Goal: Transaction & Acquisition: Purchase product/service

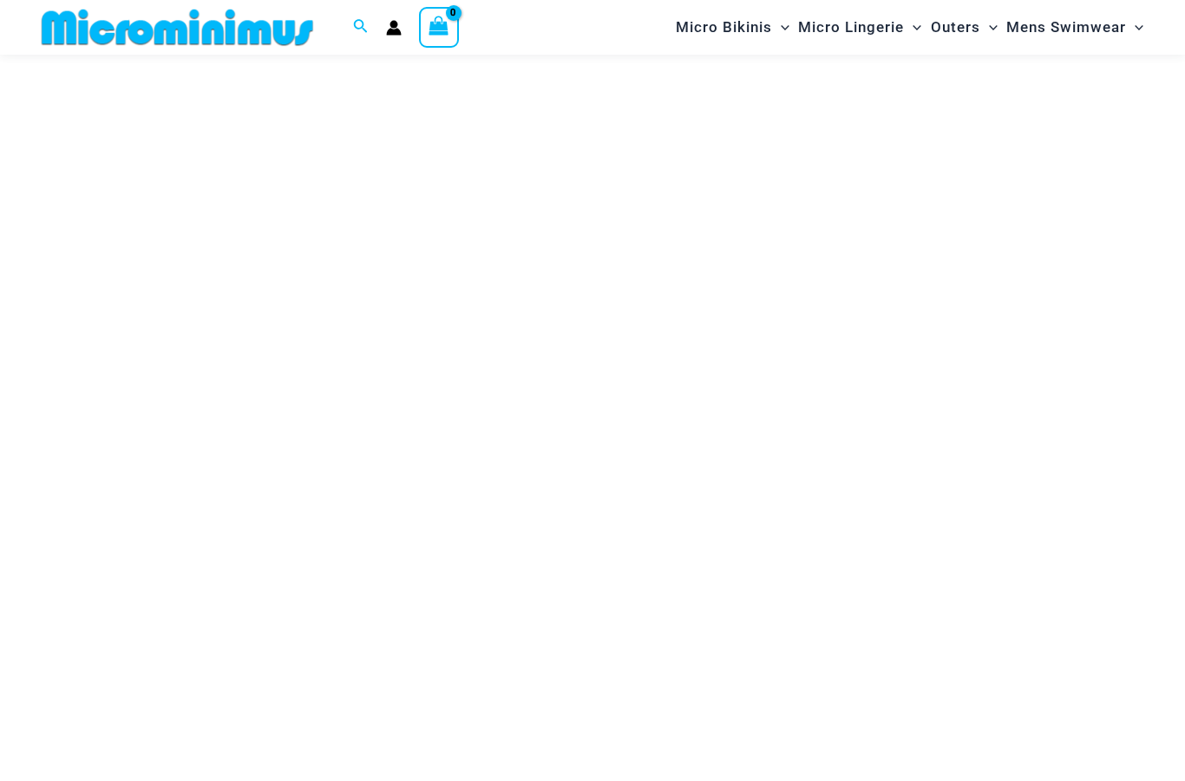
scroll to position [108, 0]
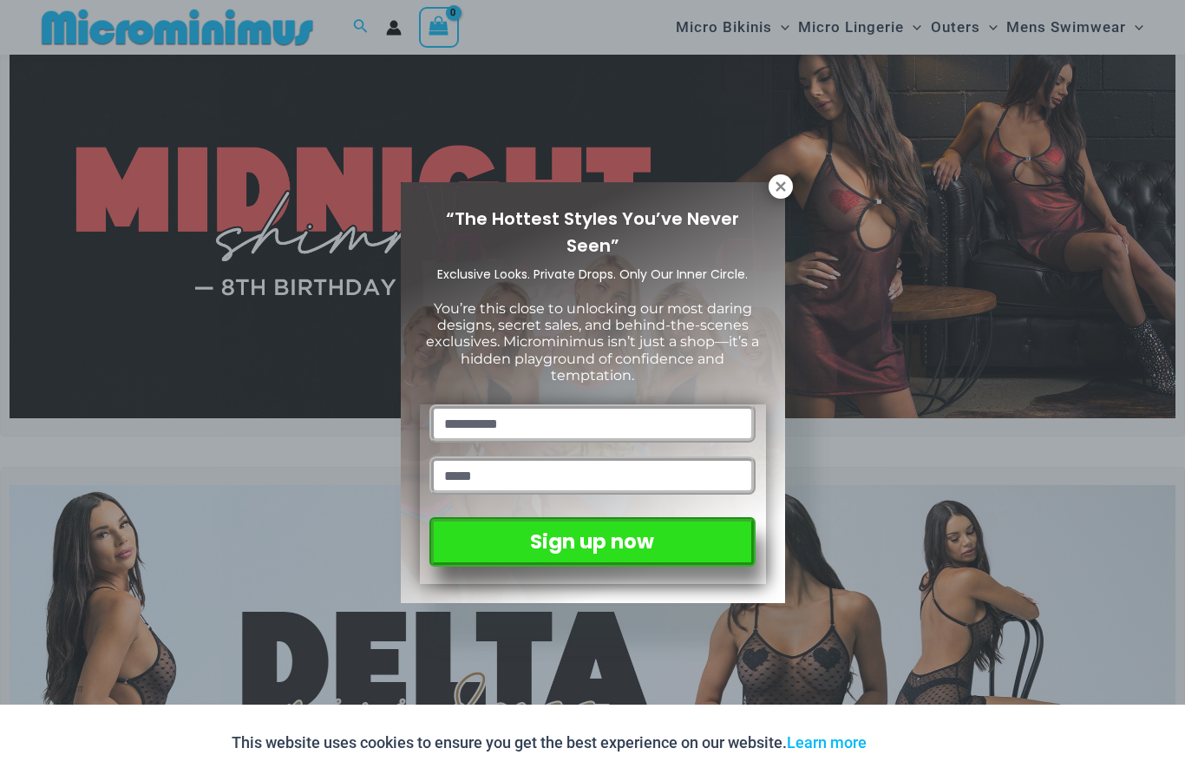
click at [774, 184] on icon at bounding box center [781, 187] width 16 height 16
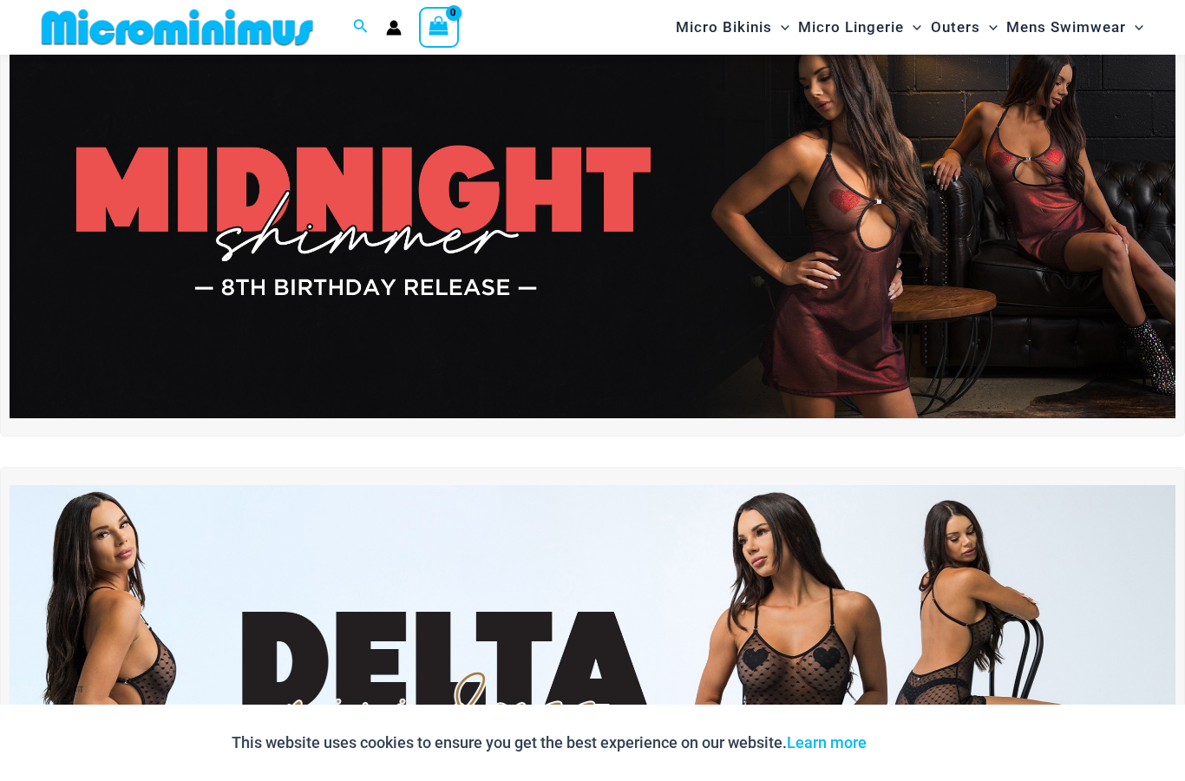
click at [252, 244] on img at bounding box center [593, 221] width 1166 height 396
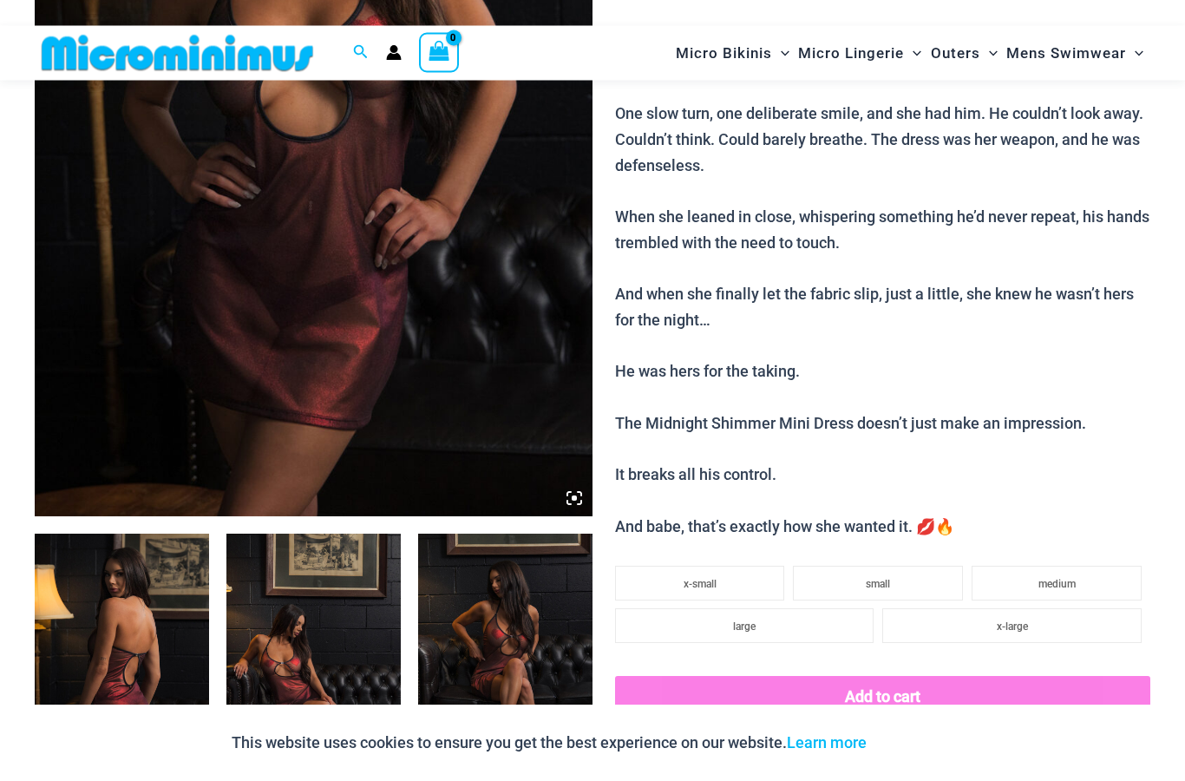
scroll to position [479, 0]
click at [297, 318] on img at bounding box center [314, 97] width 558 height 837
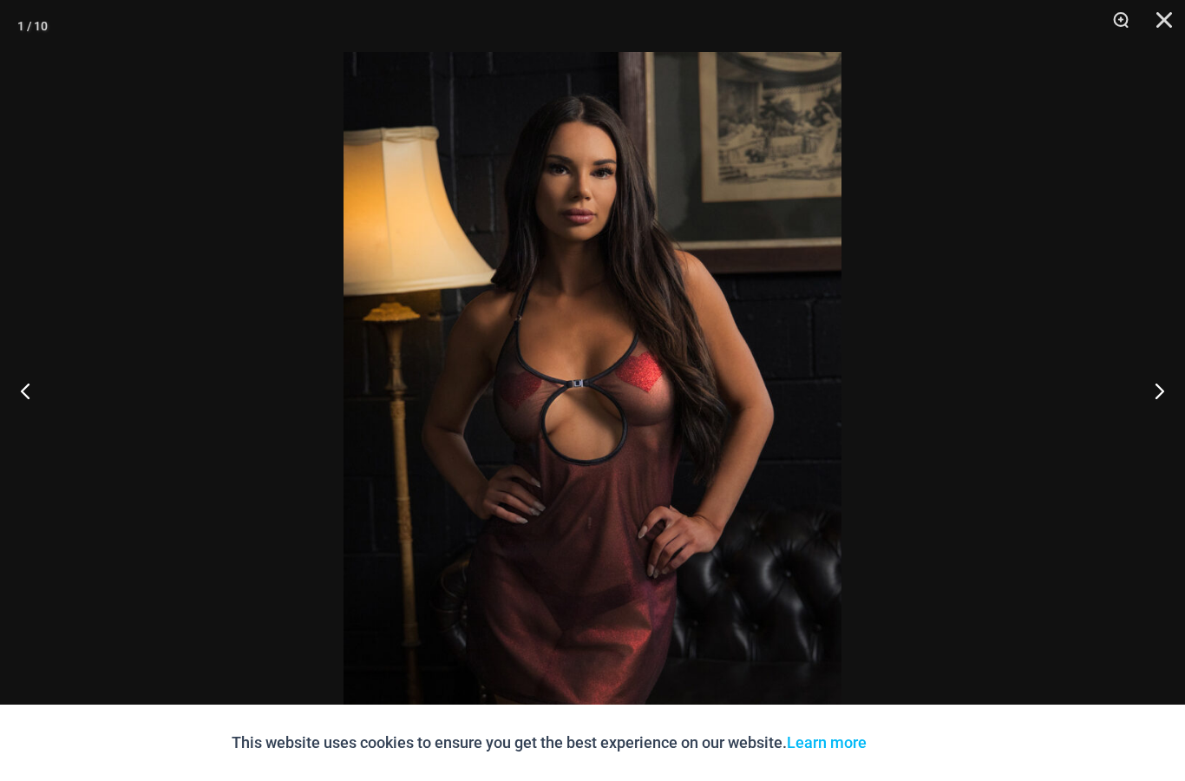
click at [1148, 422] on button "Next" at bounding box center [1152, 390] width 65 height 87
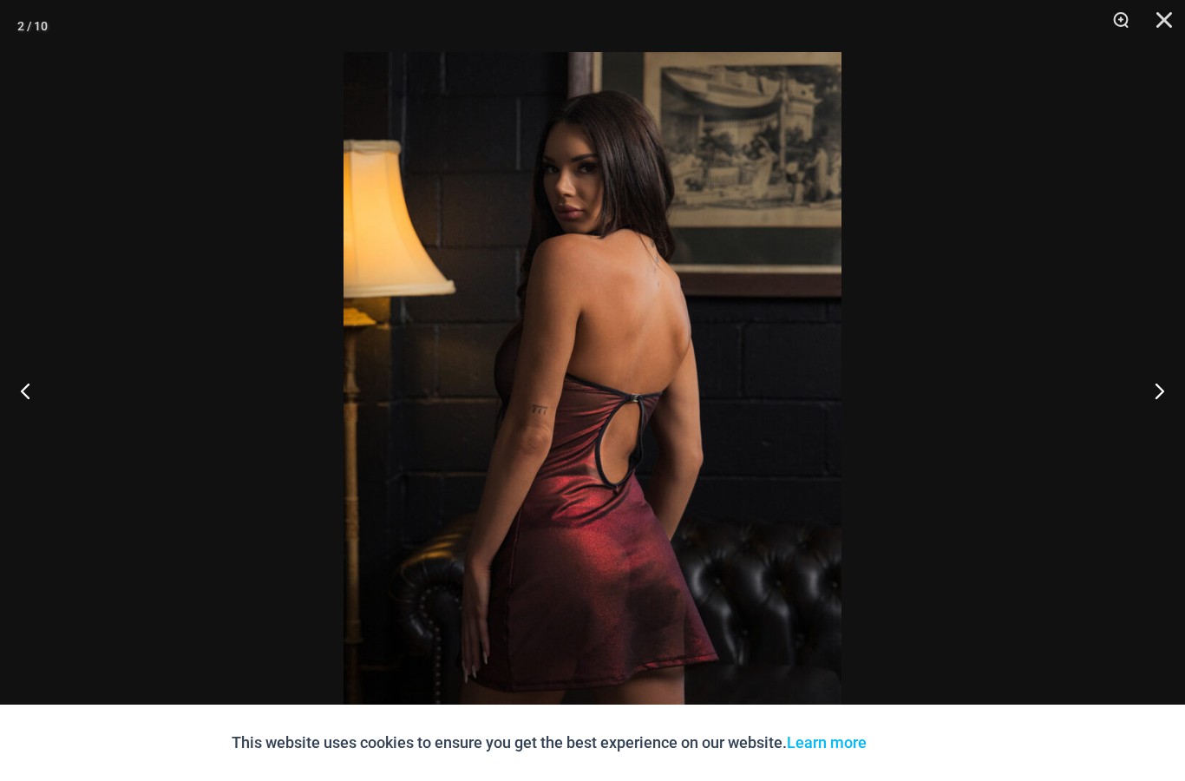
click at [1151, 425] on button "Next" at bounding box center [1152, 390] width 65 height 87
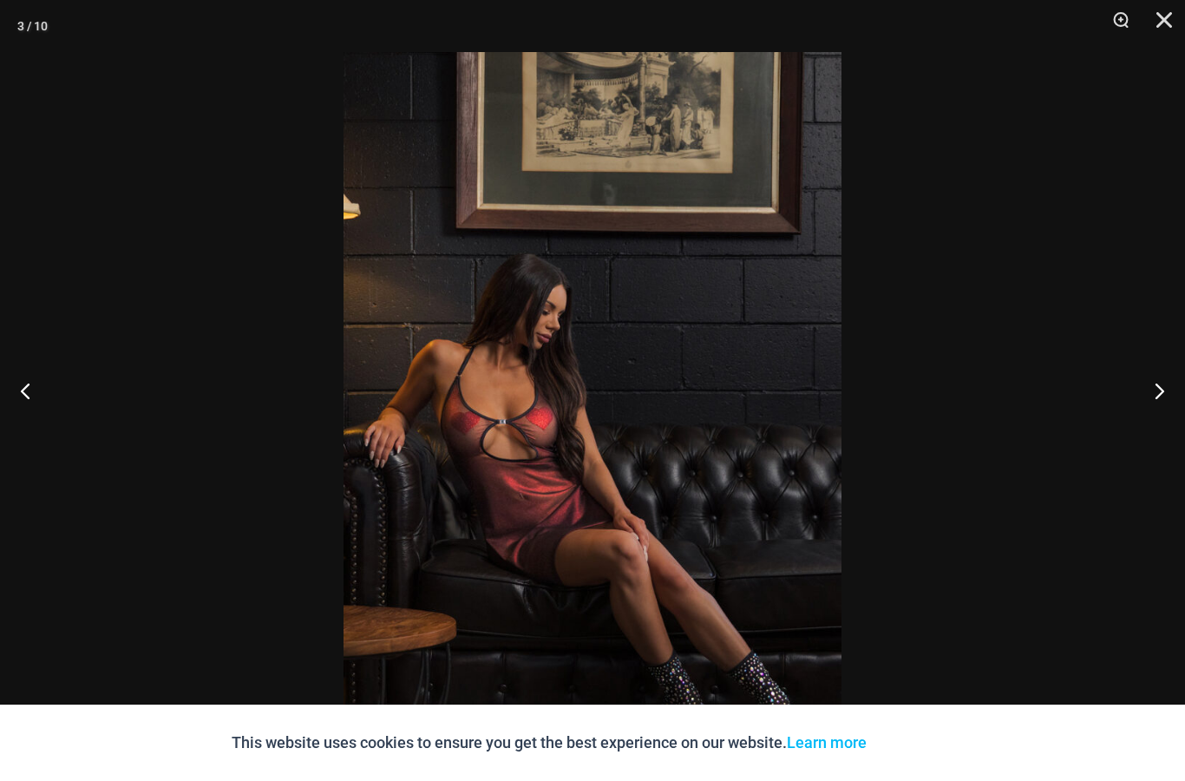
click at [1143, 427] on button "Next" at bounding box center [1152, 390] width 65 height 87
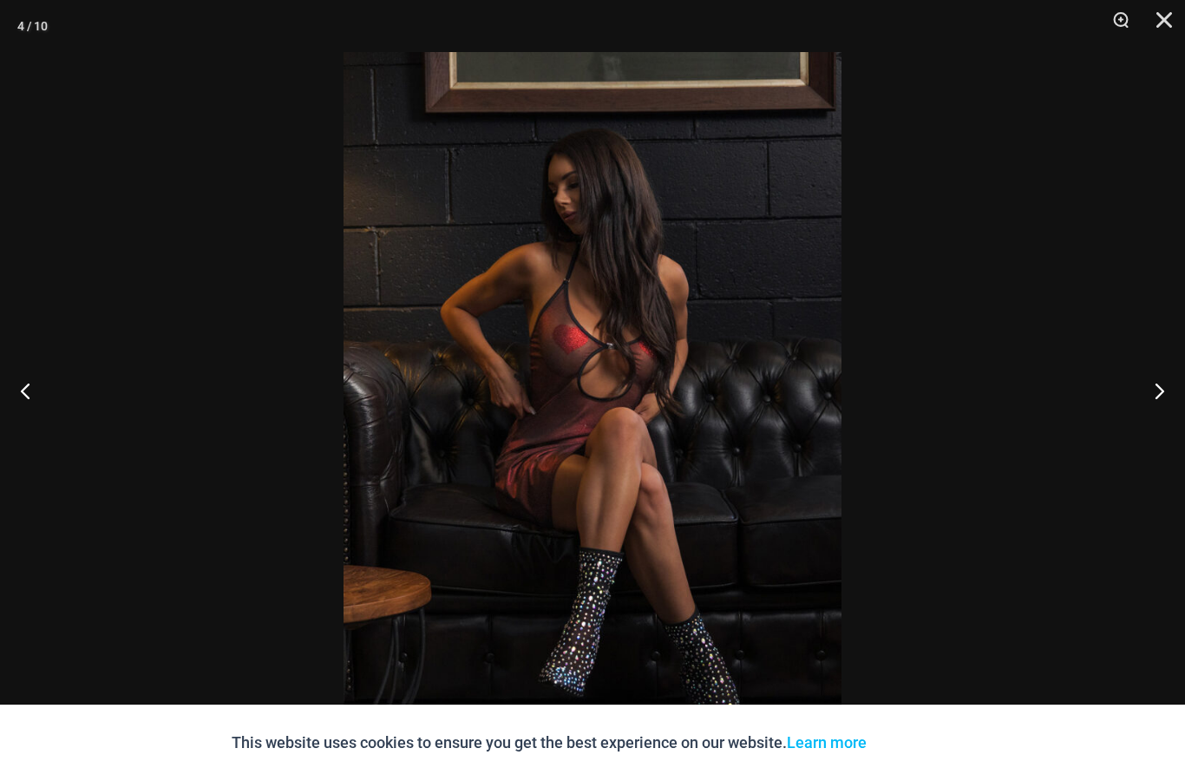
click at [1147, 428] on button "Next" at bounding box center [1152, 390] width 65 height 87
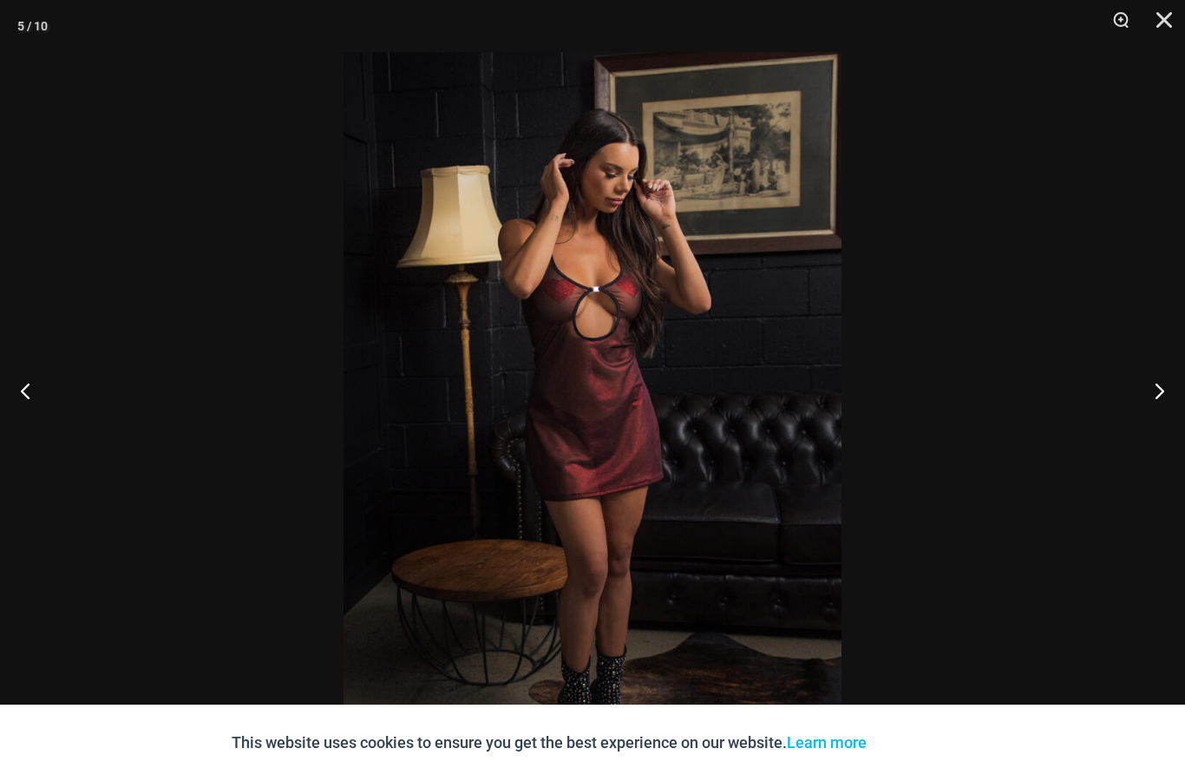
click at [1148, 426] on button "Next" at bounding box center [1152, 390] width 65 height 87
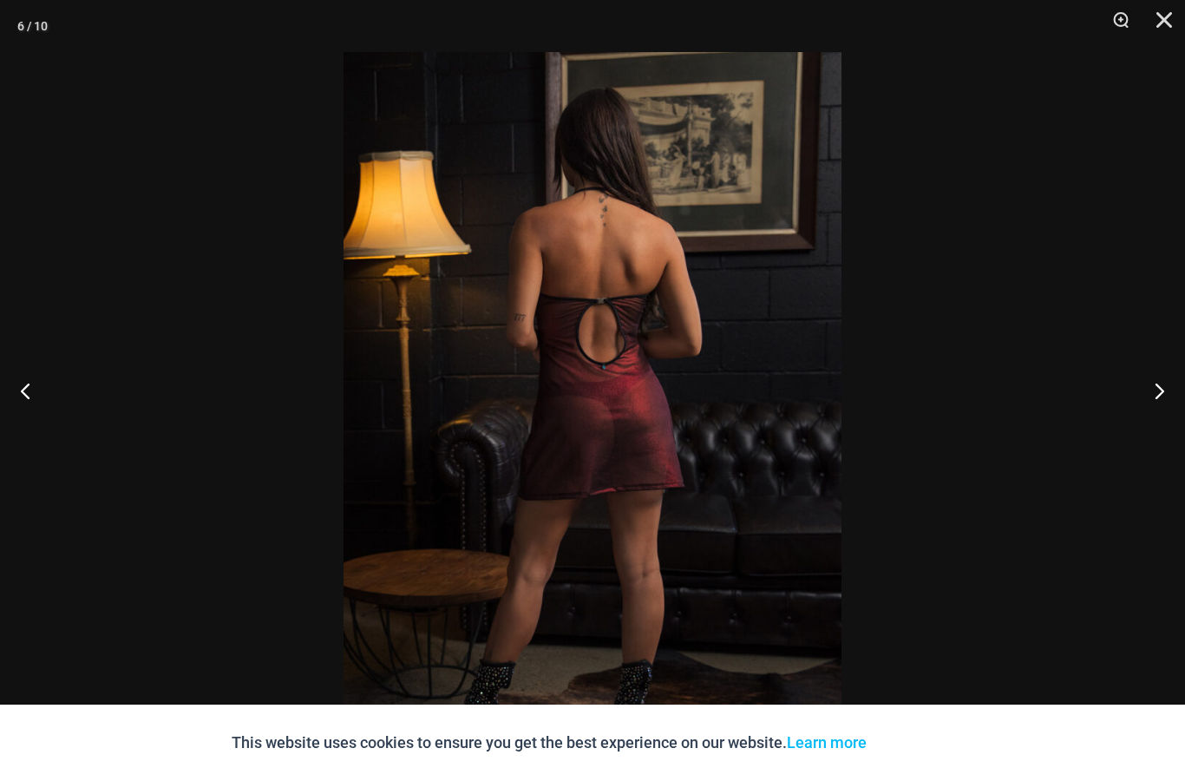
click at [1160, 417] on button "Next" at bounding box center [1152, 390] width 65 height 87
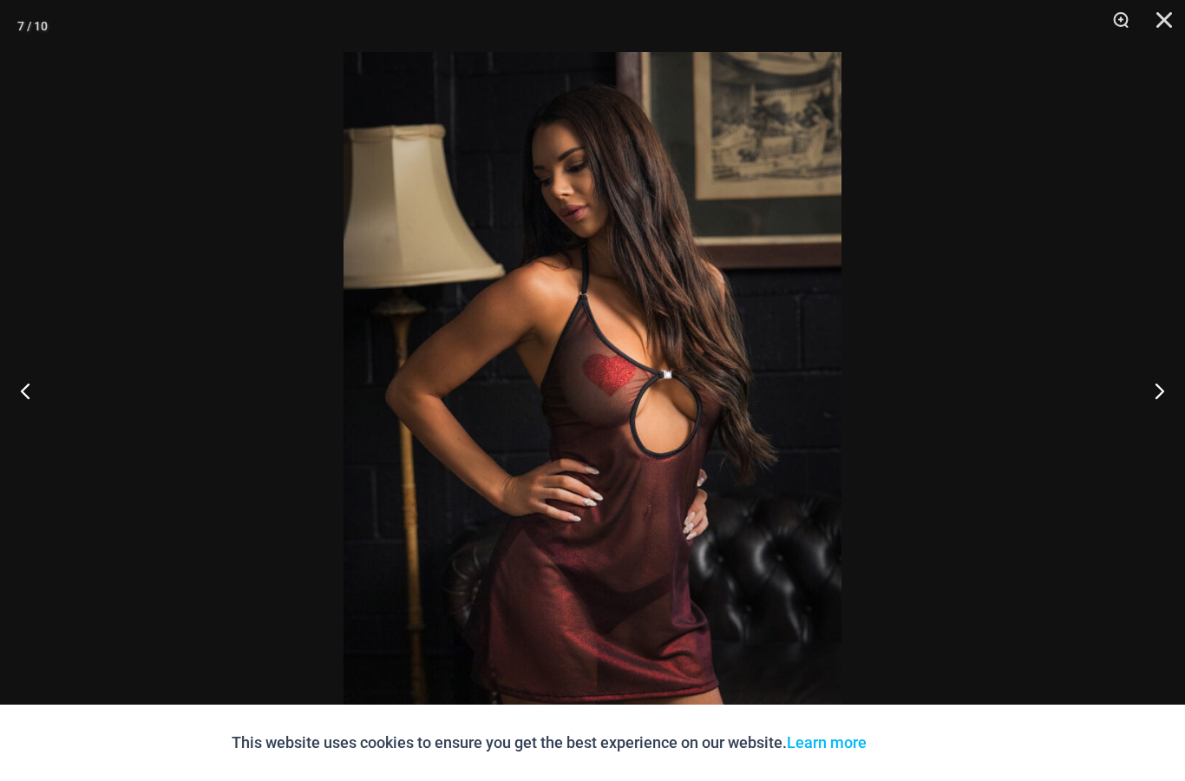
click at [1157, 421] on button "Next" at bounding box center [1152, 390] width 65 height 87
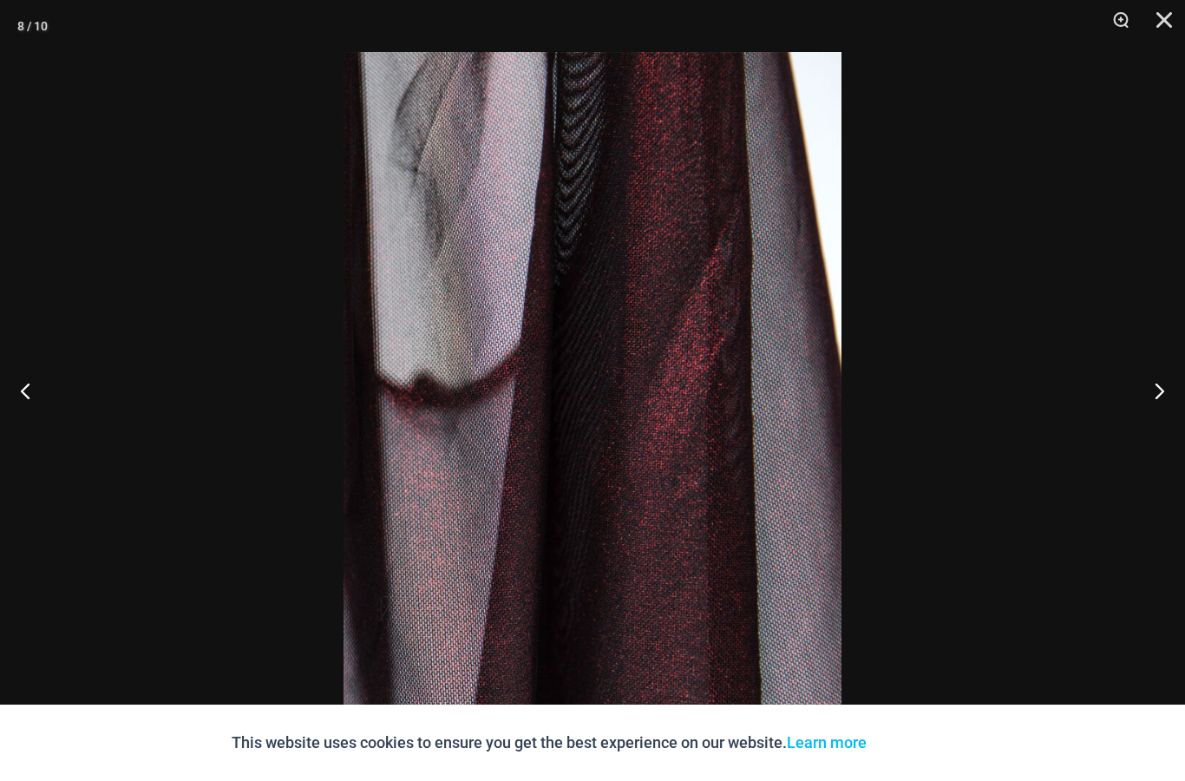
click at [1153, 429] on button "Next" at bounding box center [1152, 390] width 65 height 87
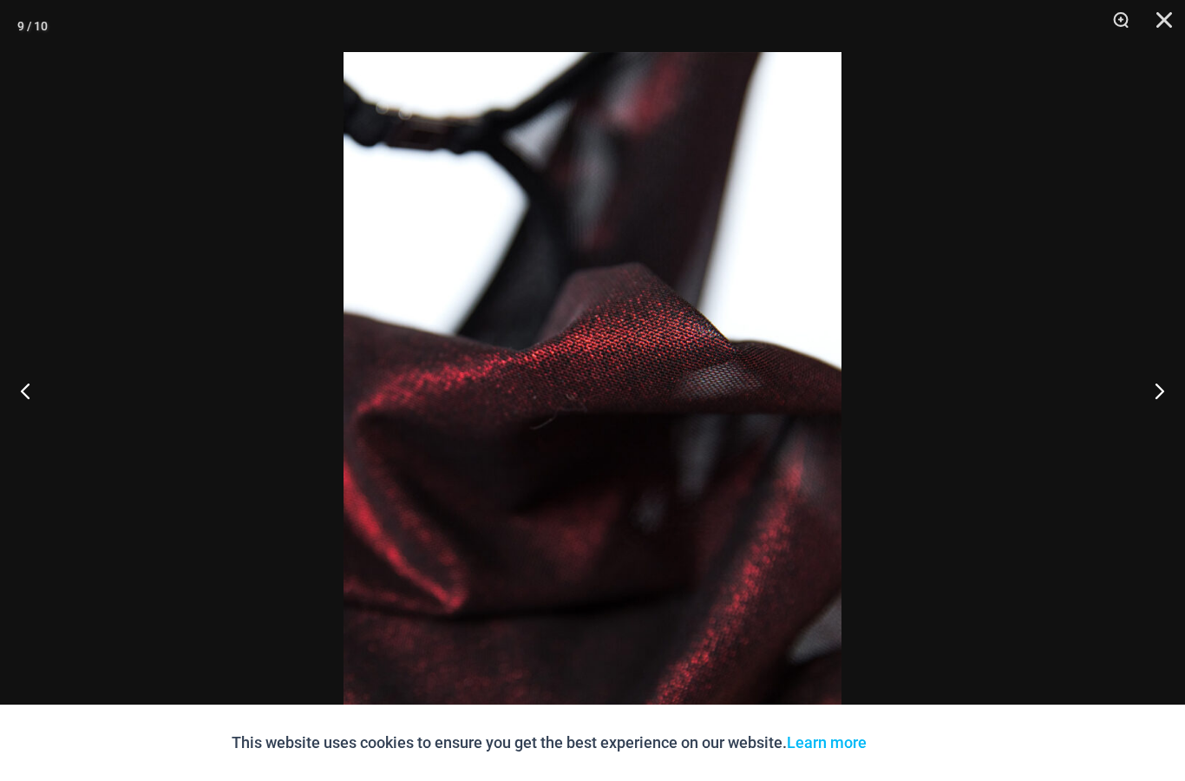
click at [1164, 418] on button "Next" at bounding box center [1152, 390] width 65 height 87
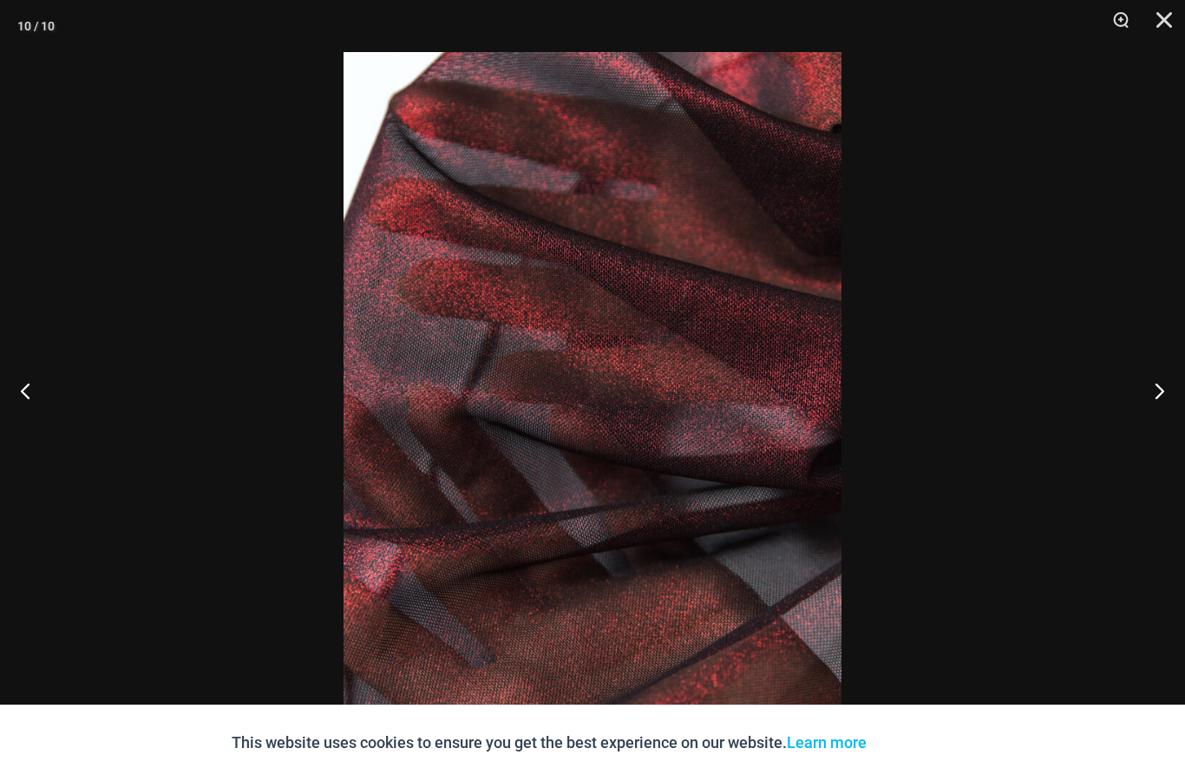
click at [1164, 17] on button "Close" at bounding box center [1157, 26] width 43 height 52
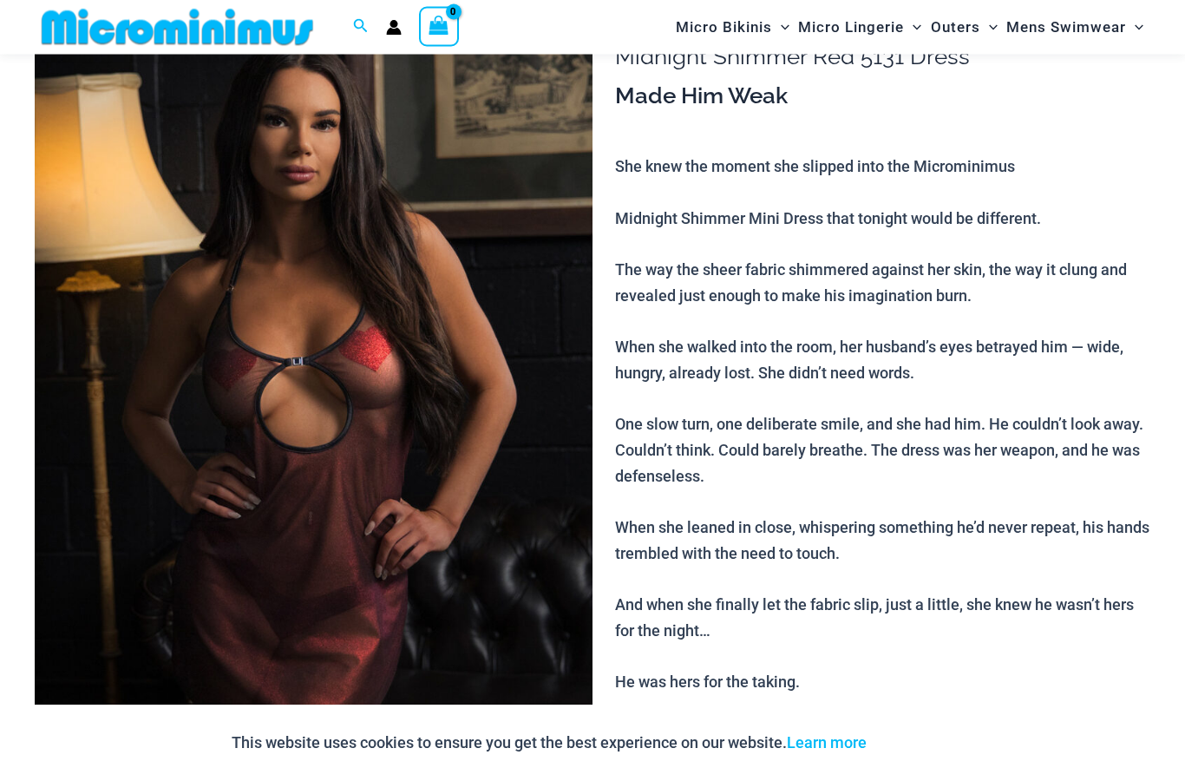
scroll to position [0, 0]
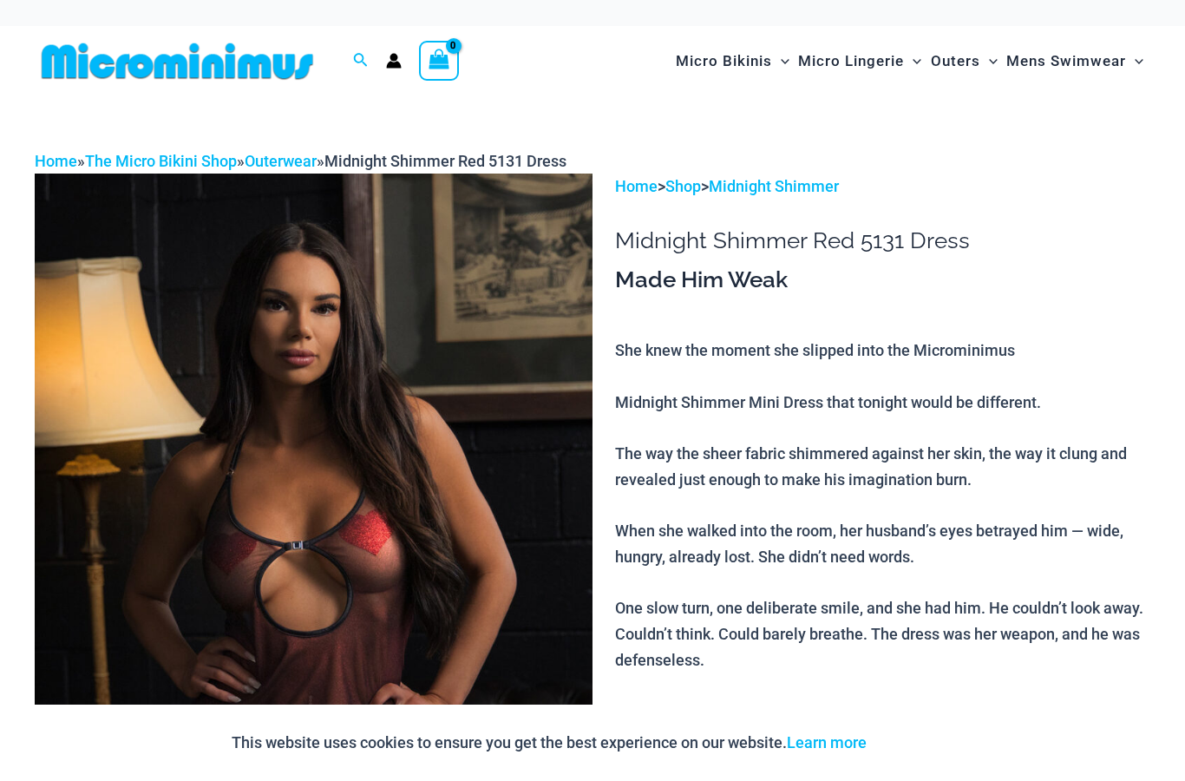
click at [949, 64] on span "Outers" at bounding box center [955, 61] width 49 height 44
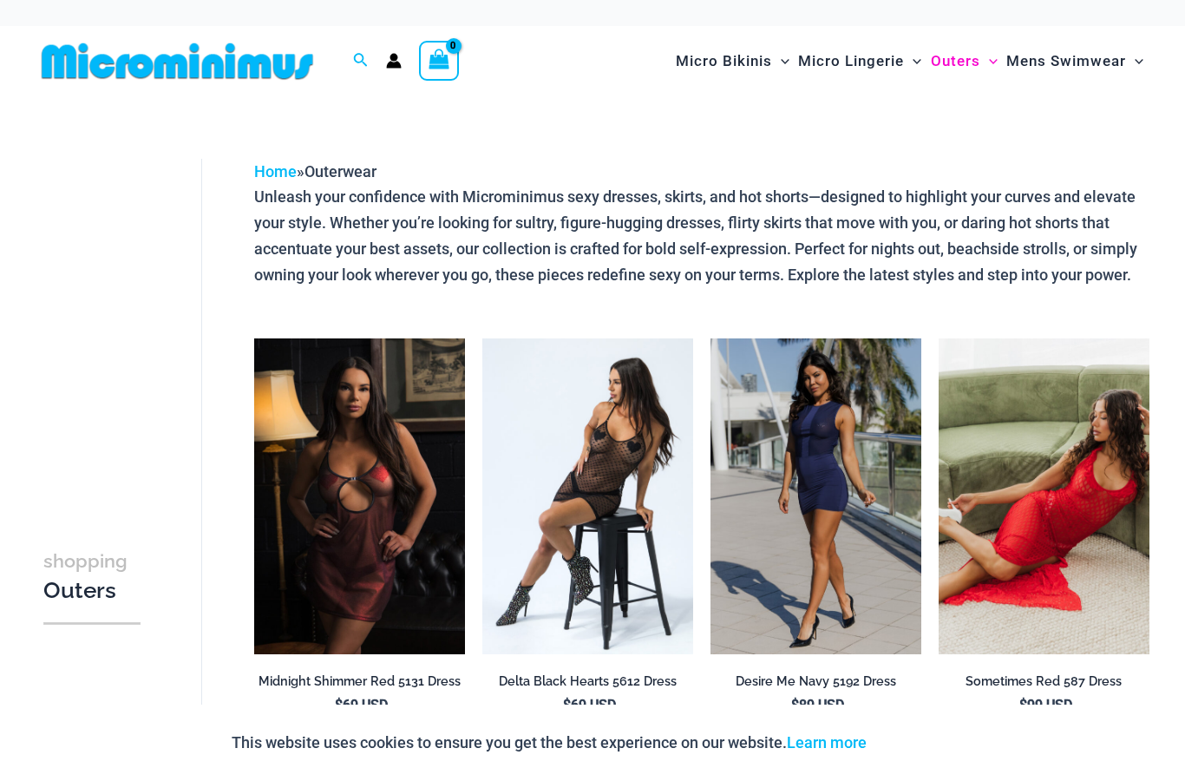
click at [846, 60] on span "Micro Lingerie" at bounding box center [851, 61] width 106 height 44
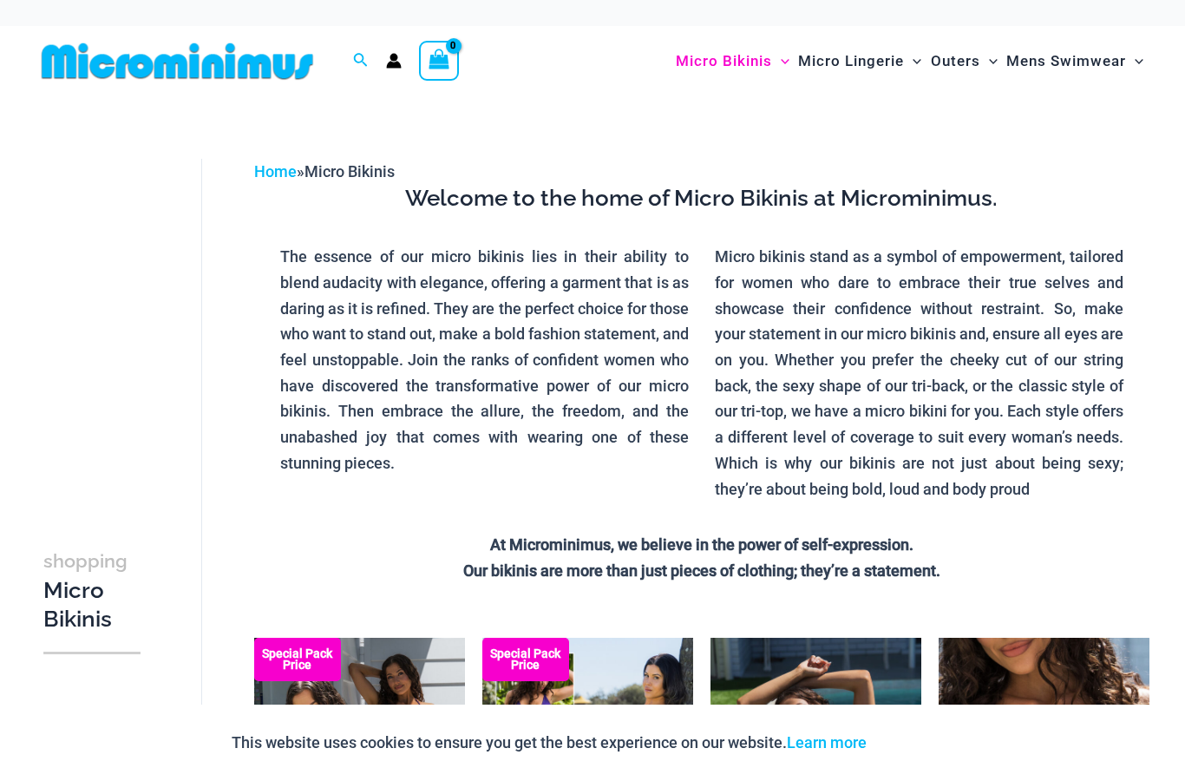
click at [239, 63] on img at bounding box center [177, 61] width 285 height 39
